Goal: Navigation & Orientation: Find specific page/section

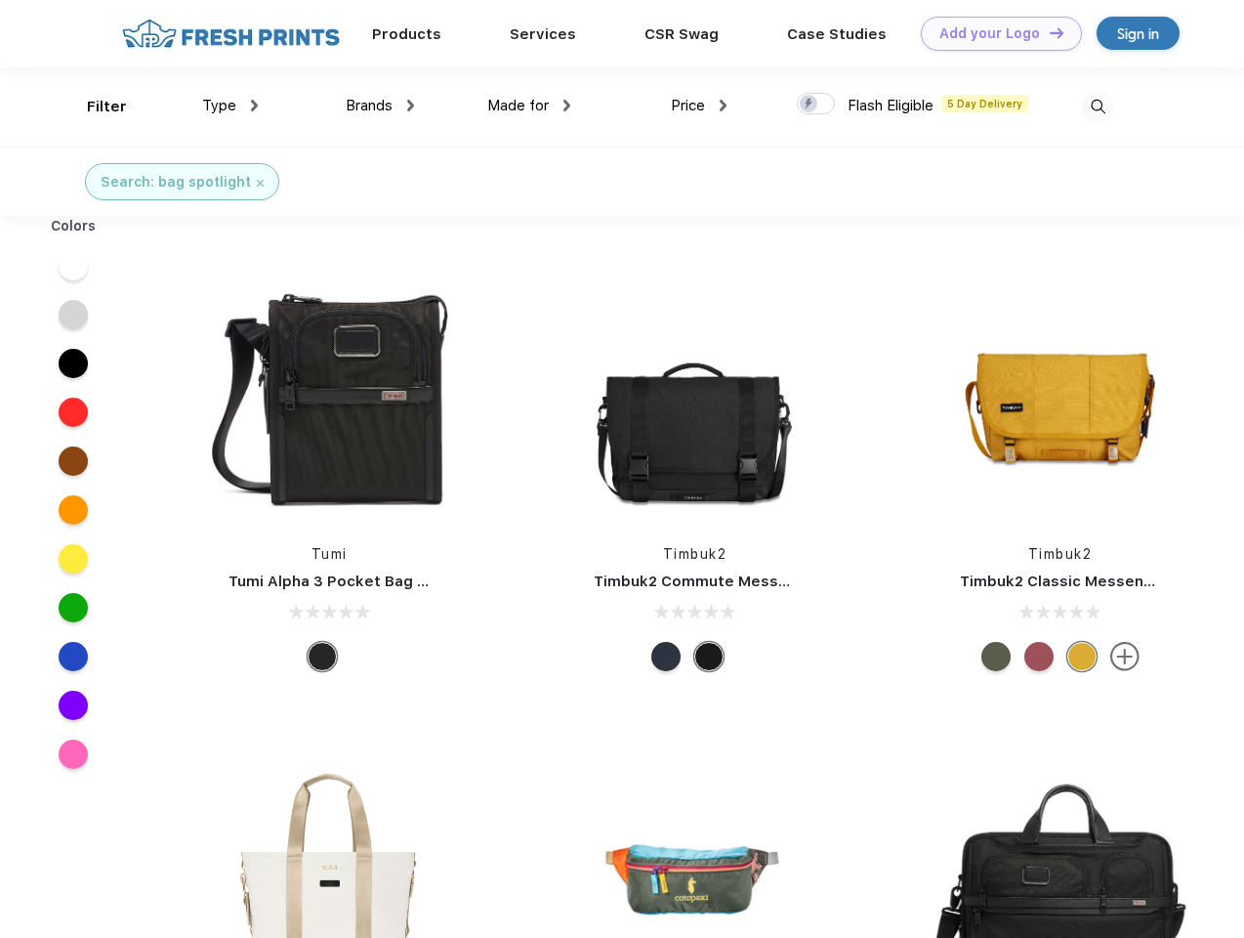
click at [994, 33] on link "Add your Logo Design Tool" at bounding box center [1001, 34] width 161 height 34
click at [0, 0] on div "Design Tool" at bounding box center [0, 0] width 0 height 0
click at [1048, 32] on link "Add your Logo Design Tool" at bounding box center [1001, 34] width 161 height 34
click at [94, 106] on div "Filter" at bounding box center [107, 107] width 40 height 22
click at [231, 105] on span "Type" at bounding box center [219, 106] width 34 height 18
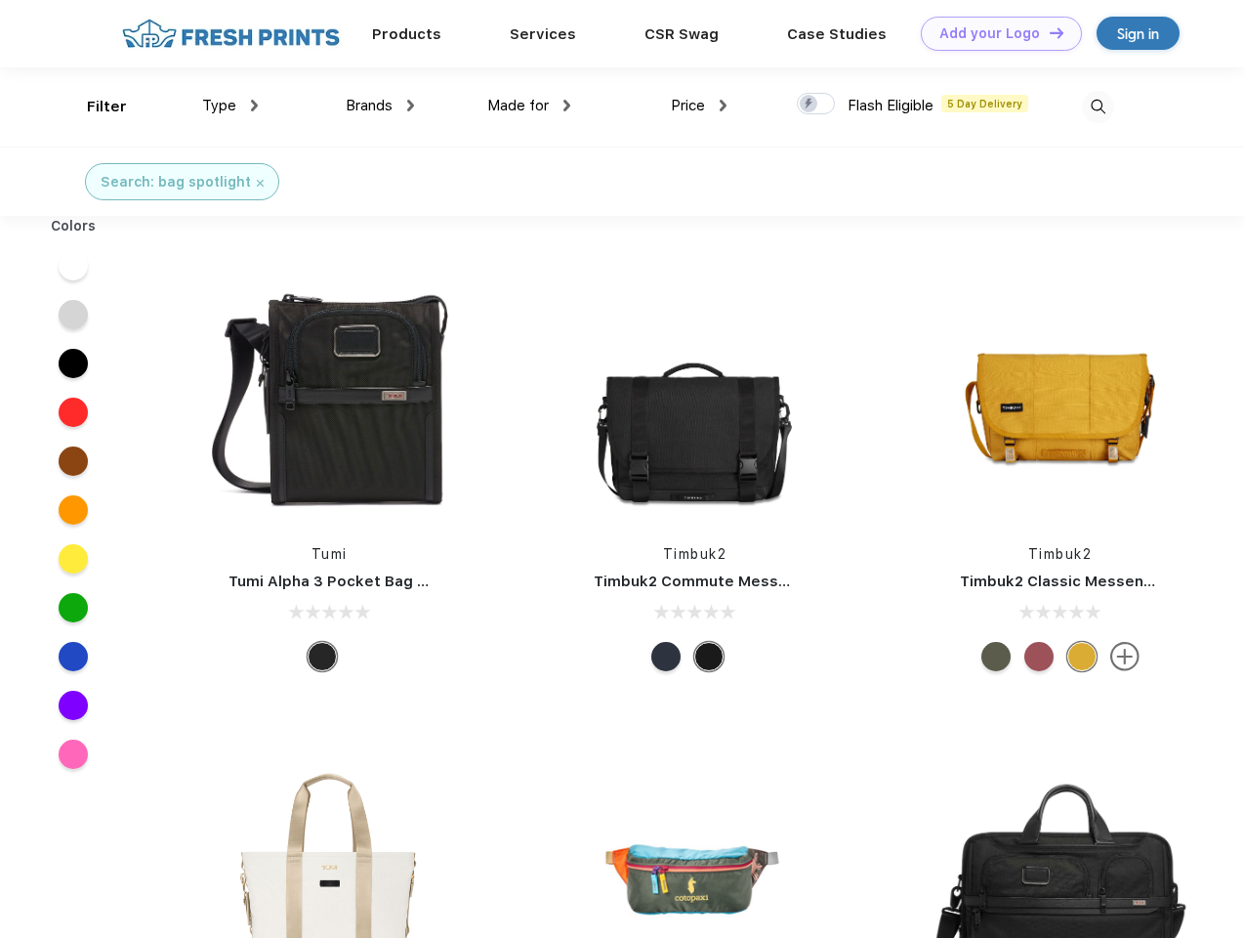
click at [380, 105] on span "Brands" at bounding box center [369, 106] width 47 height 18
click at [529, 105] on span "Made for" at bounding box center [518, 106] width 62 height 18
click at [699, 105] on span "Price" at bounding box center [688, 106] width 34 height 18
click at [817, 105] on div at bounding box center [816, 103] width 38 height 21
click at [810, 105] on input "checkbox" at bounding box center [803, 98] width 13 height 13
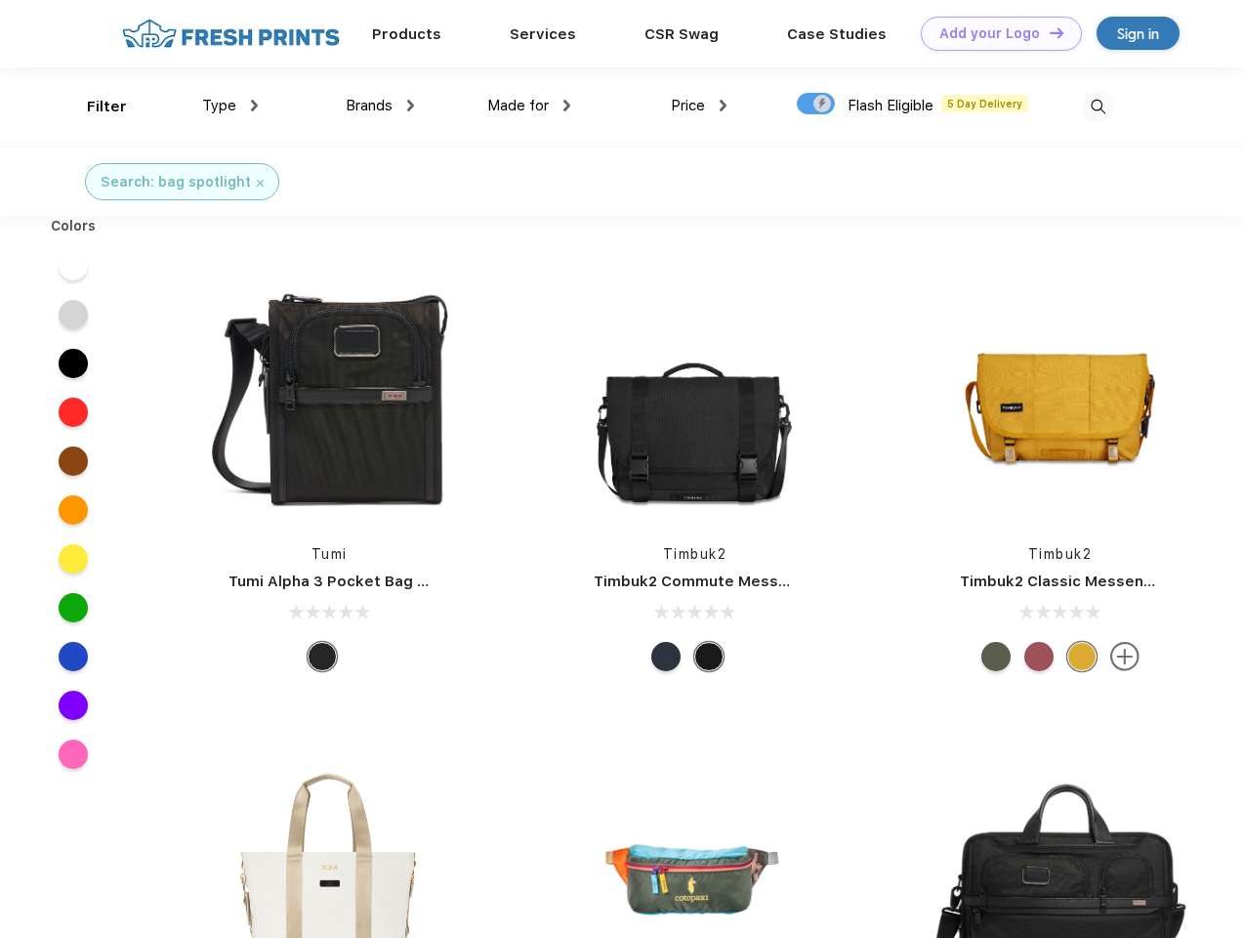
click at [1098, 106] on img at bounding box center [1098, 107] width 32 height 32
